Goal: Information Seeking & Learning: Check status

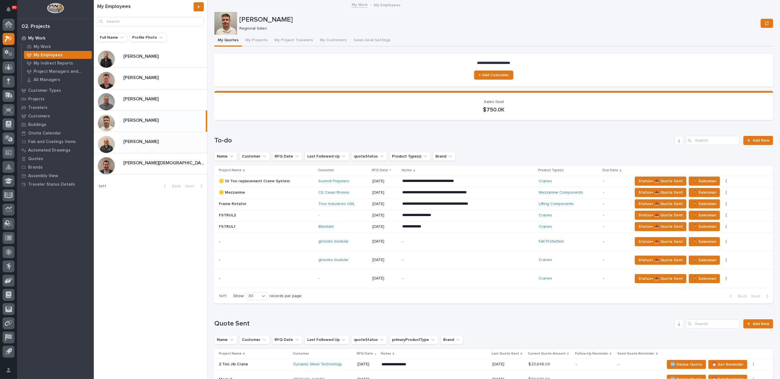
click at [152, 138] on div "[PERSON_NAME] [PERSON_NAME]" at bounding box center [163, 142] width 88 height 11
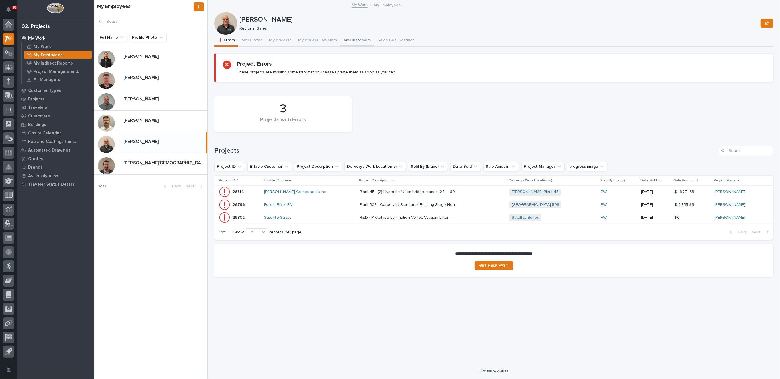
click at [352, 39] on button "My Customers" at bounding box center [357, 41] width 34 height 12
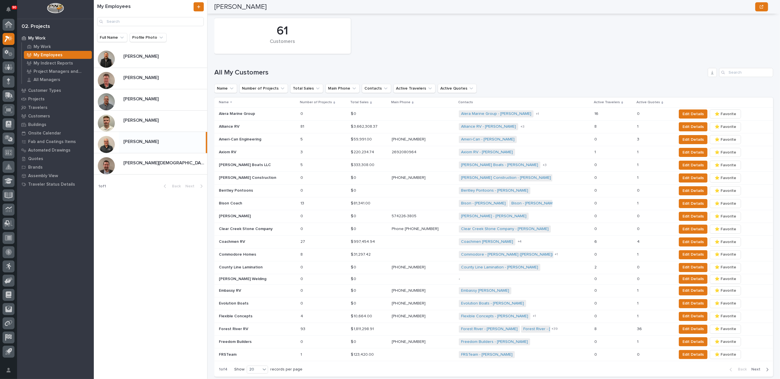
scroll to position [196, 0]
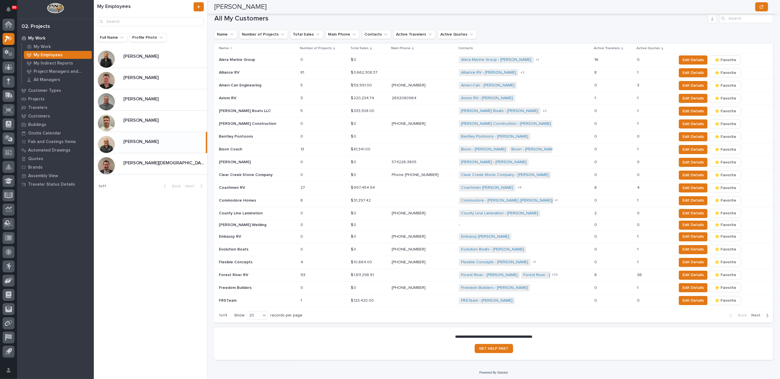
click at [753, 313] on span "Next" at bounding box center [757, 315] width 13 height 5
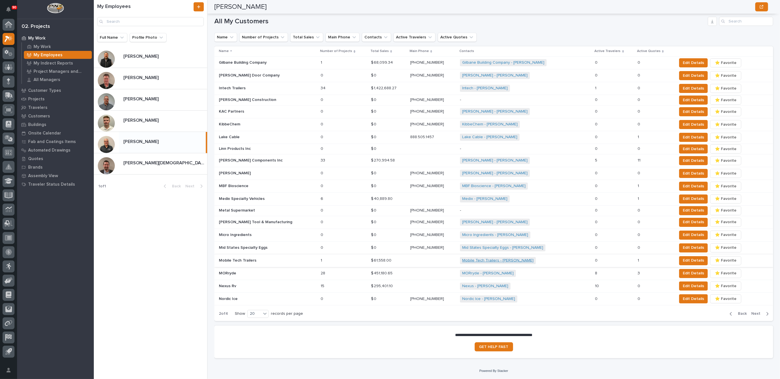
scroll to position [192, 0]
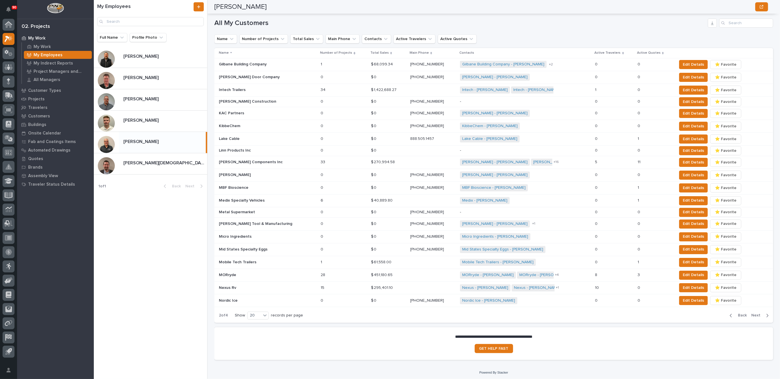
click at [751, 313] on span "Next" at bounding box center [757, 315] width 13 height 5
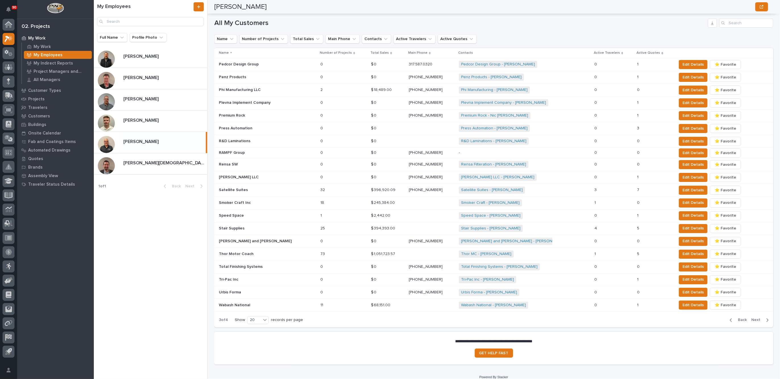
scroll to position [194, 0]
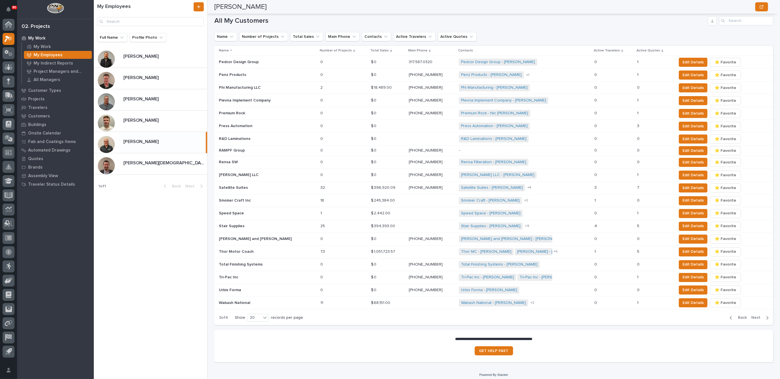
click at [556, 248] on div "Thor MC - [PERSON_NAME] [PERSON_NAME] [PERSON_NAME] MC - [PERSON_NAME] Thor MC …" at bounding box center [524, 252] width 131 height 12
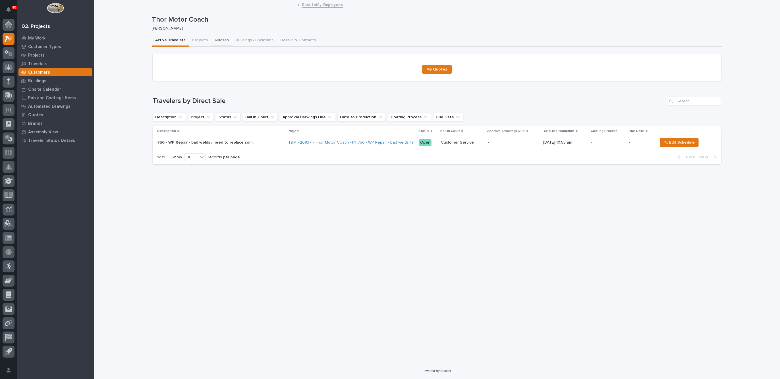
click at [221, 40] on button "Quotes" at bounding box center [221, 41] width 21 height 12
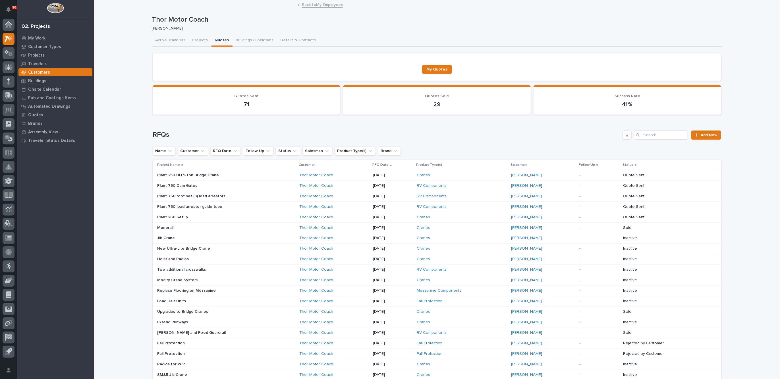
click at [404, 173] on p "[DATE]" at bounding box center [392, 175] width 39 height 5
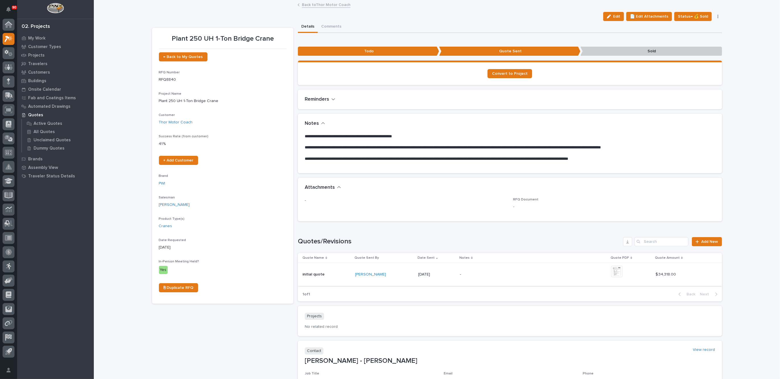
click at [612, 270] on img at bounding box center [616, 271] width 11 height 11
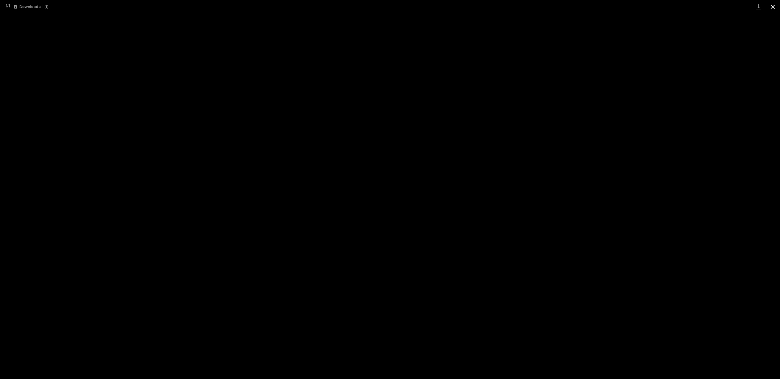
click at [773, 7] on button "Close gallery" at bounding box center [773, 6] width 14 height 13
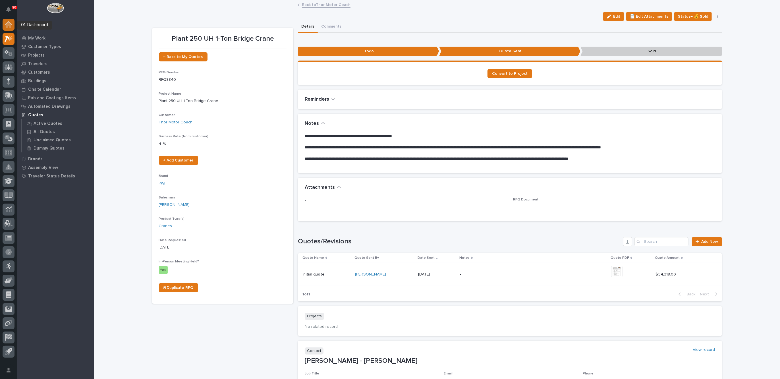
click at [11, 22] on icon at bounding box center [8, 24] width 7 height 7
